Goal: Navigation & Orientation: Find specific page/section

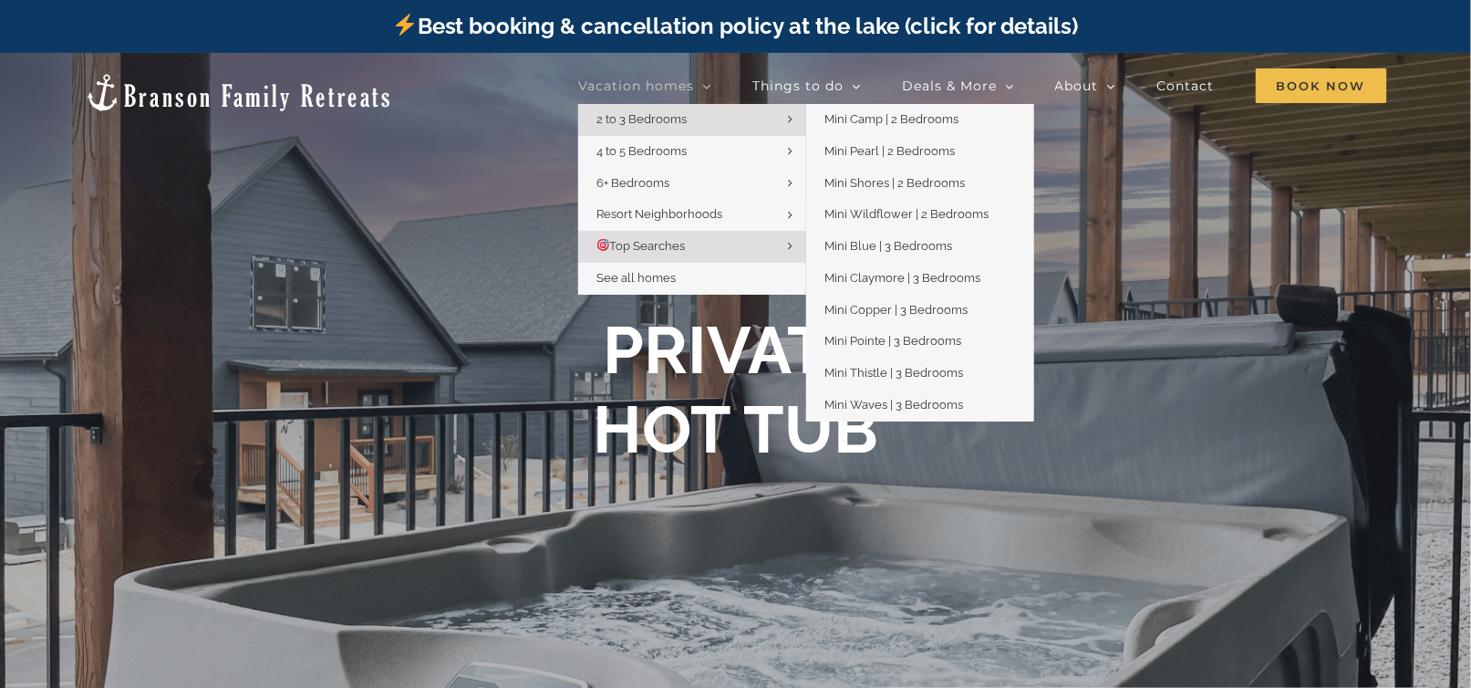
click at [680, 110] on link "2 to 3 Bedrooms" at bounding box center [692, 120] width 228 height 32
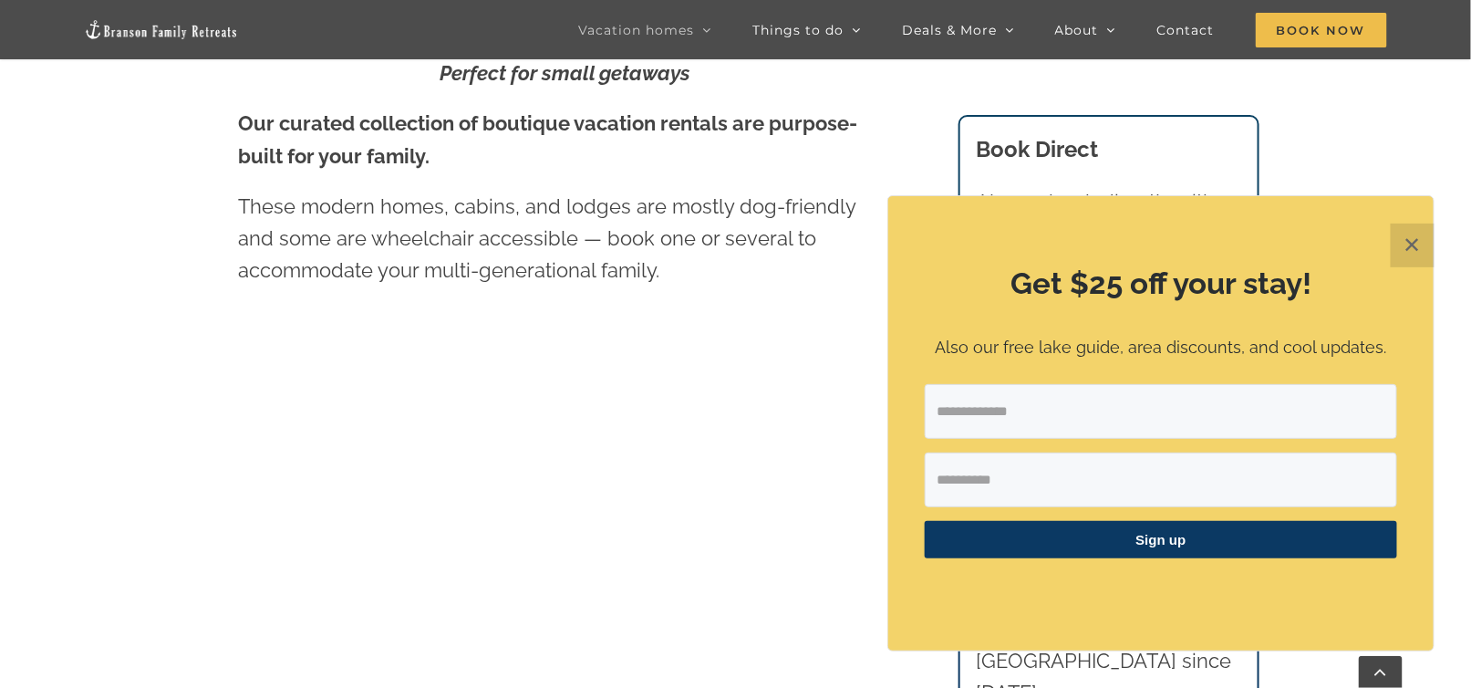
scroll to position [1007, 0]
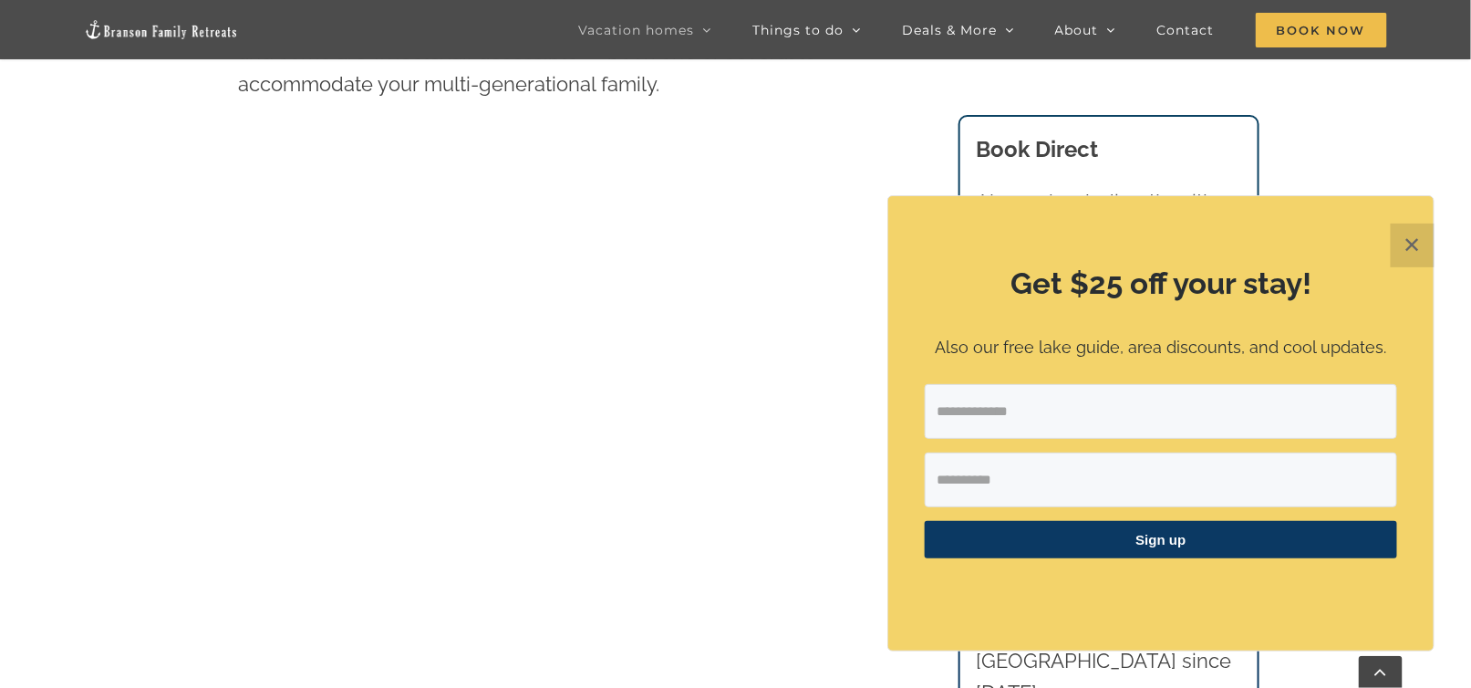
click at [1423, 239] on button "✕" at bounding box center [1413, 245] width 44 height 44
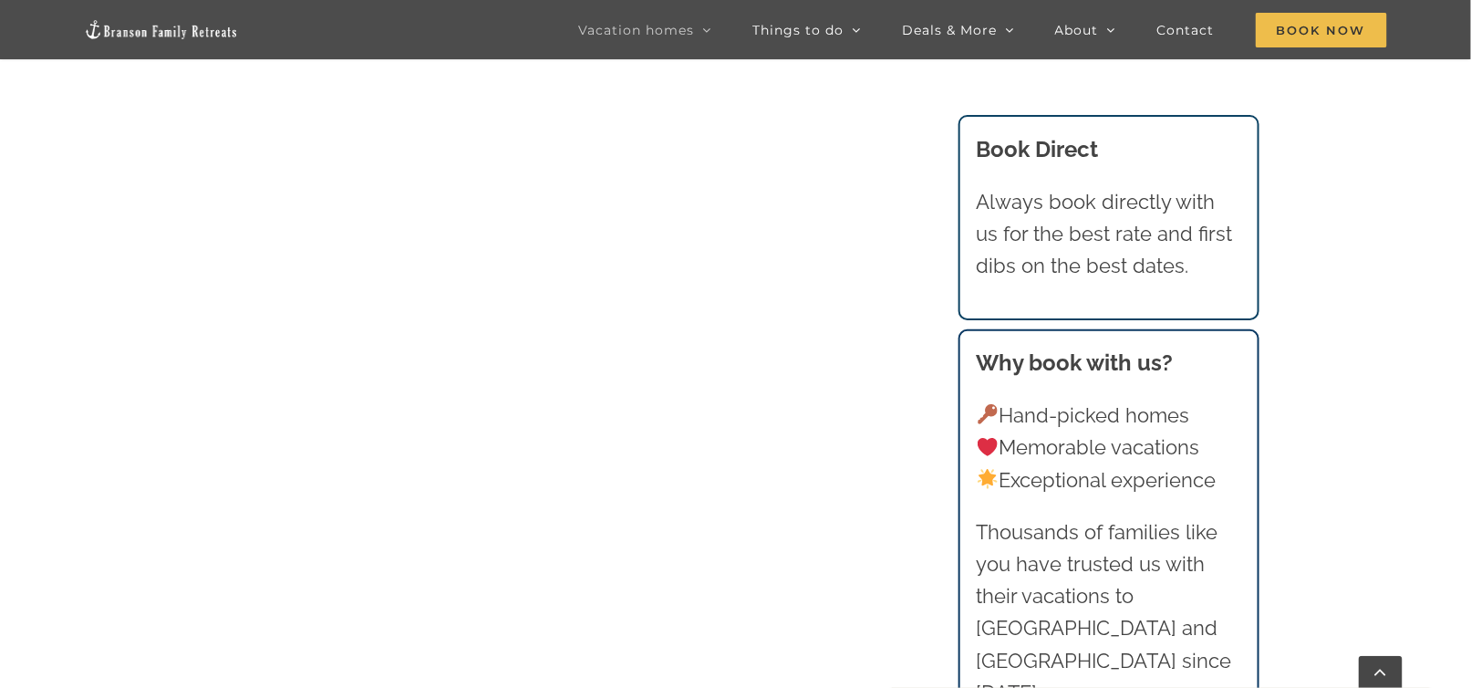
scroll to position [1098, 0]
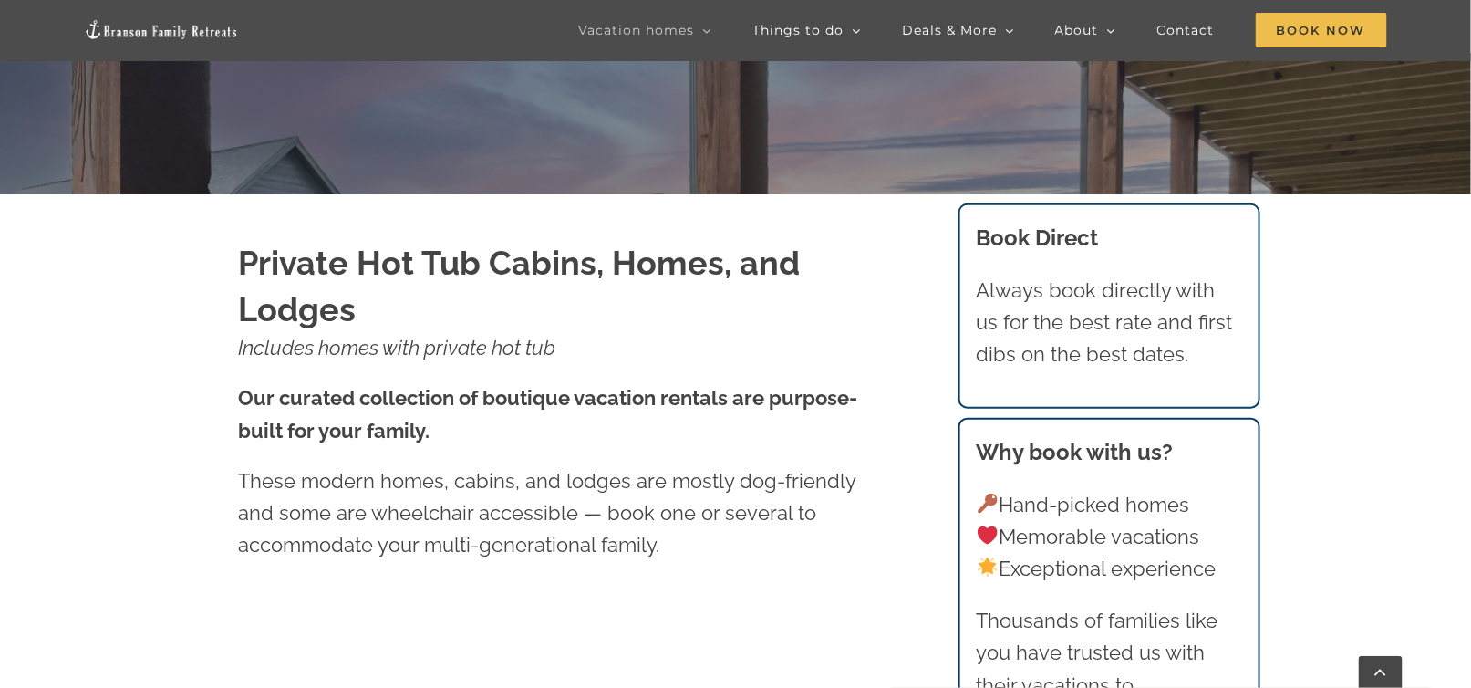
scroll to position [547, 0]
